Goal: Use online tool/utility: Utilize a website feature to perform a specific function

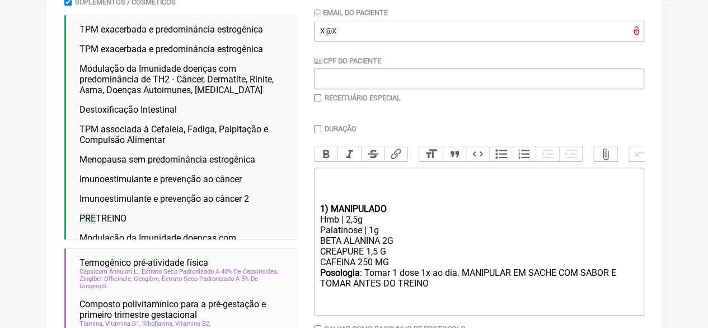
scroll to position [42, 0]
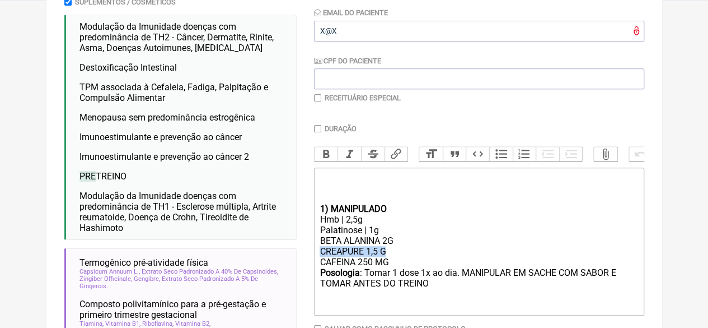
drag, startPoint x: 387, startPoint y: 263, endPoint x: 312, endPoint y: 260, distance: 75.1
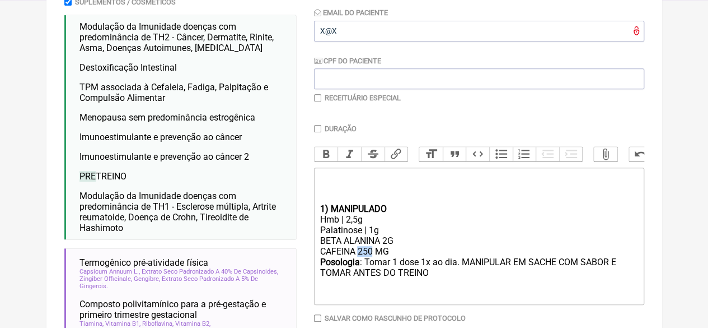
drag, startPoint x: 372, startPoint y: 261, endPoint x: 361, endPoint y: 259, distance: 11.9
click at [361, 256] on div "BETA ALANINA 2G CAFEINA 250 MG" at bounding box center [479, 245] width 318 height 21
drag, startPoint x: 356, startPoint y: 228, endPoint x: 347, endPoint y: 230, distance: 9.1
click at [347, 225] on div "Hmb | 2,5g" at bounding box center [479, 219] width 318 height 11
type trix-editor "<div><br><br><br></div><div><strong>1) MANIPULADO</strong></div><div>Hmb | 3g</…"
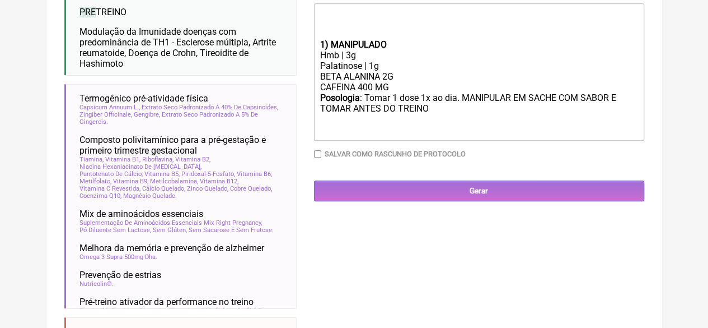
scroll to position [392, 0]
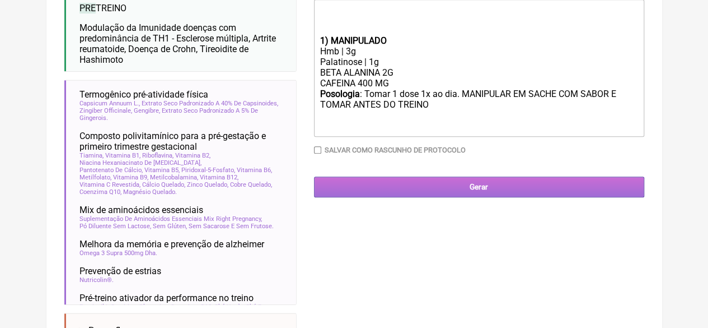
click at [465, 197] on input "Gerar" at bounding box center [479, 186] width 330 height 21
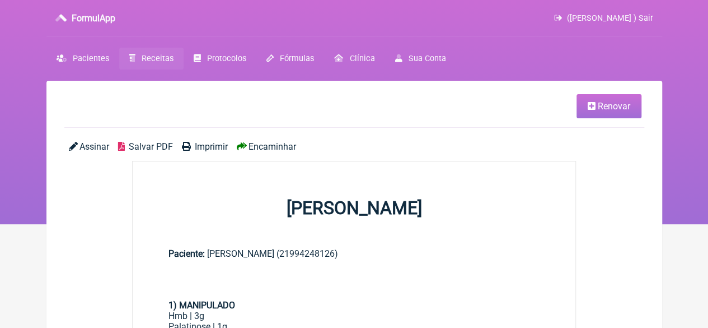
click at [193, 147] on link "Imprimir" at bounding box center [205, 146] width 46 height 11
